Goal: Find specific page/section: Find specific page/section

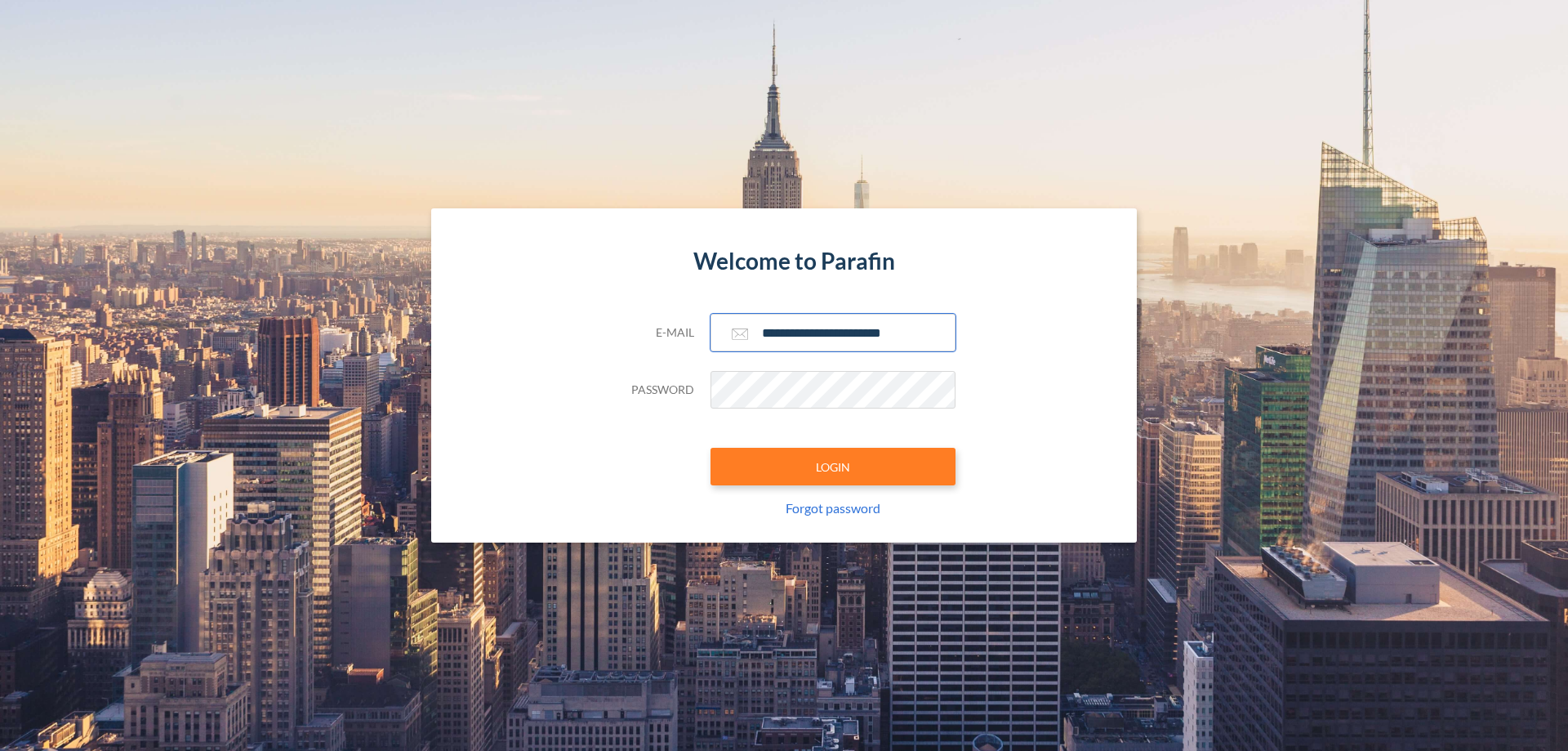
type input "**********"
click at [833, 466] on button "LOGIN" at bounding box center [832, 466] width 245 height 38
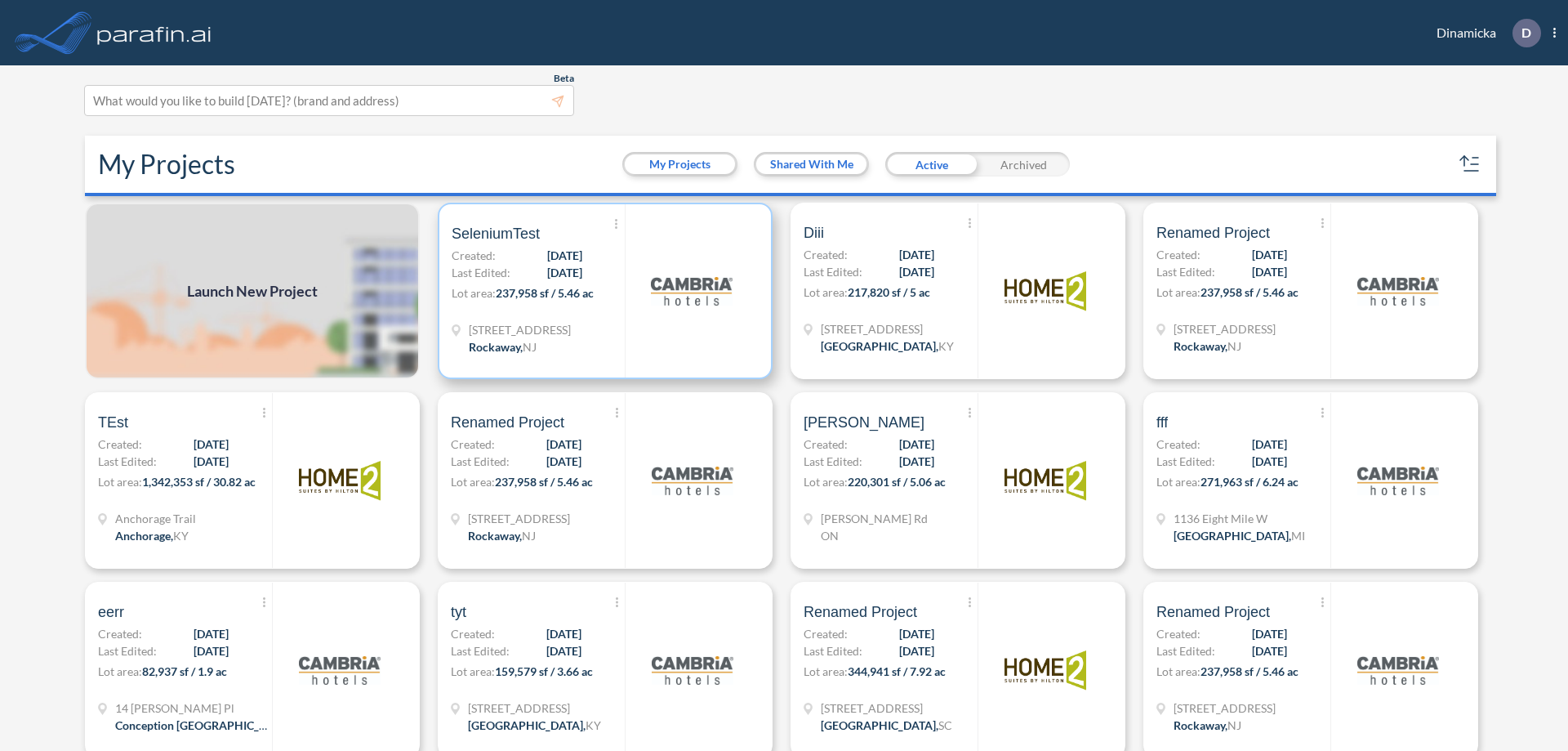
scroll to position [4, 0]
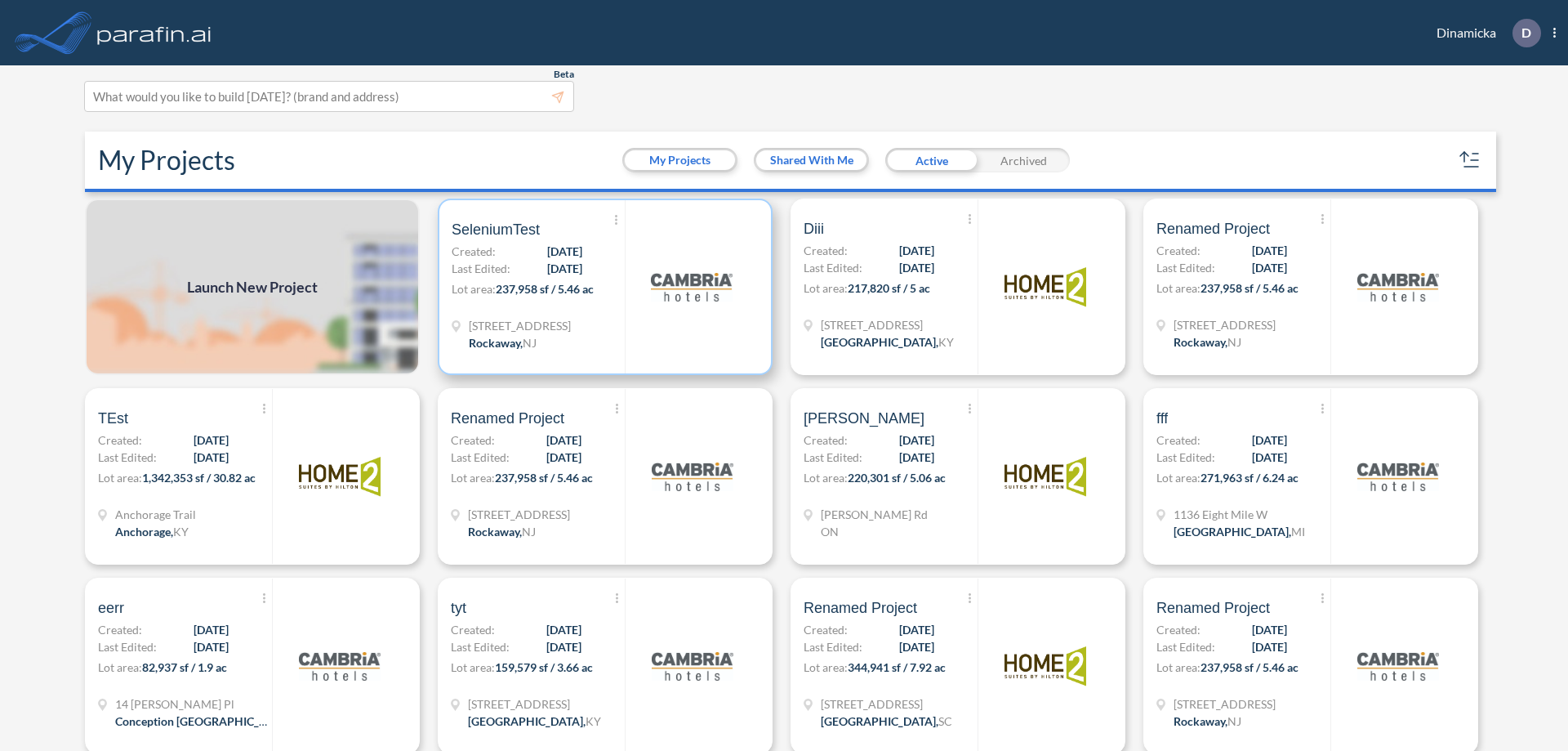
click at [601, 287] on p "Lot area: 237,958 sf / 5.46 ac" at bounding box center [539, 292] width 173 height 24
